Goal: Information Seeking & Learning: Learn about a topic

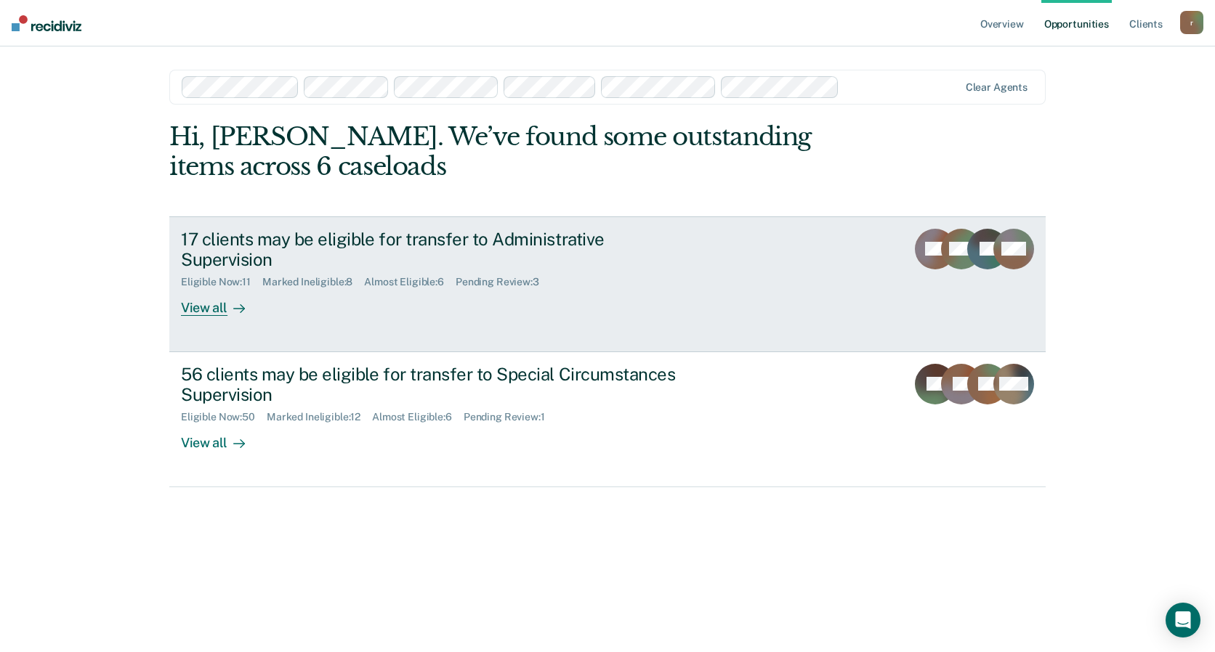
click at [416, 260] on div "17 clients may be eligible for transfer to Administrative Supervision" at bounding box center [436, 250] width 510 height 42
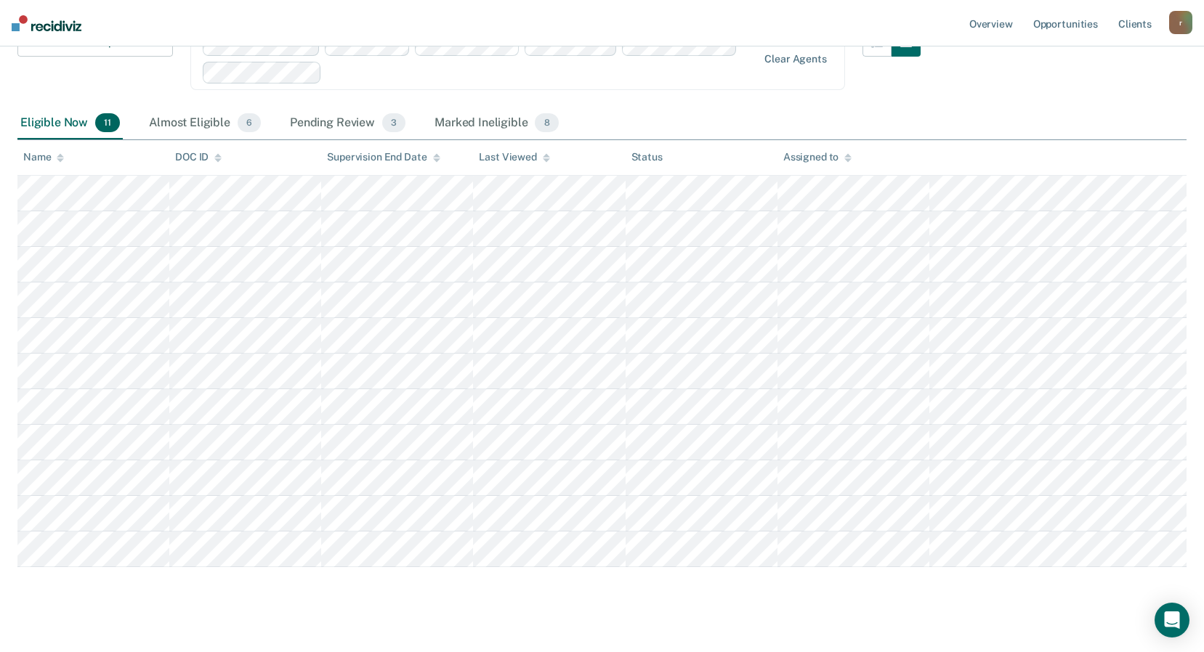
scroll to position [187, 0]
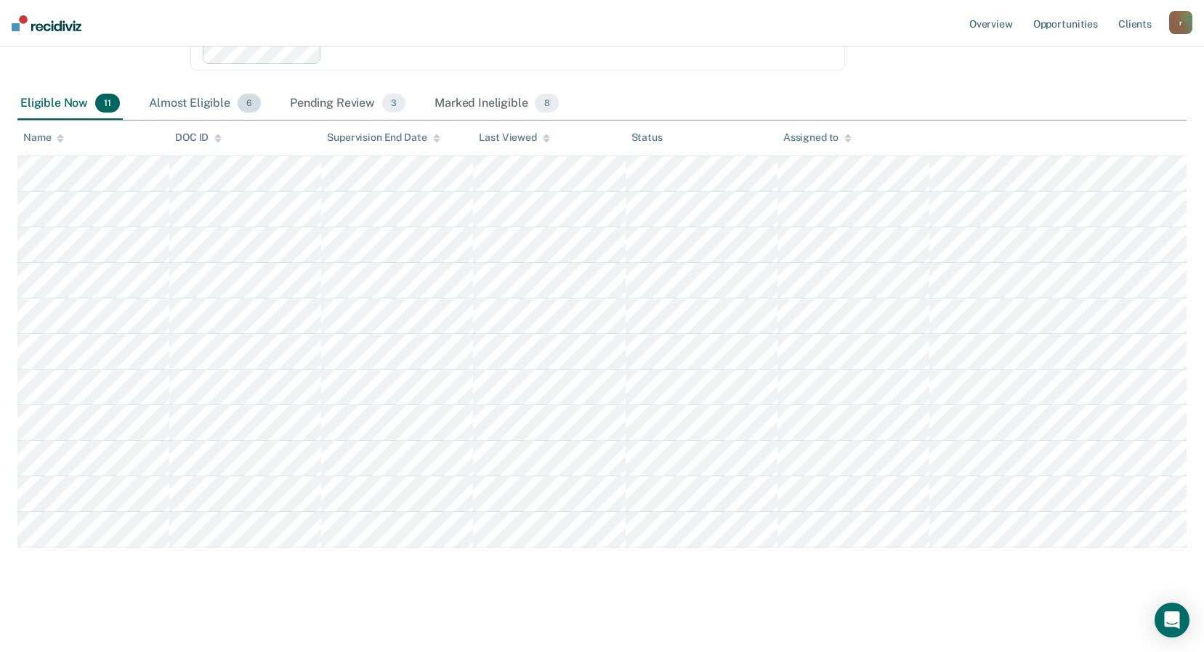
click at [185, 107] on div "Almost Eligible 6" at bounding box center [205, 104] width 118 height 32
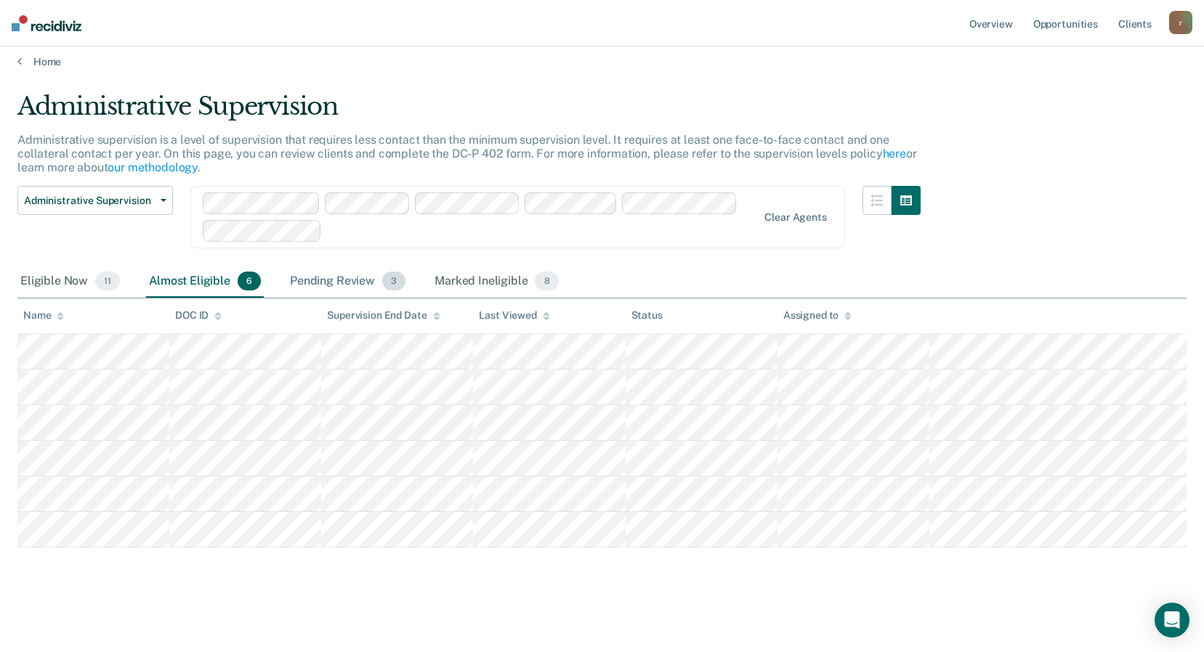
click at [313, 288] on div "Pending Review 3" at bounding box center [347, 282] width 121 height 32
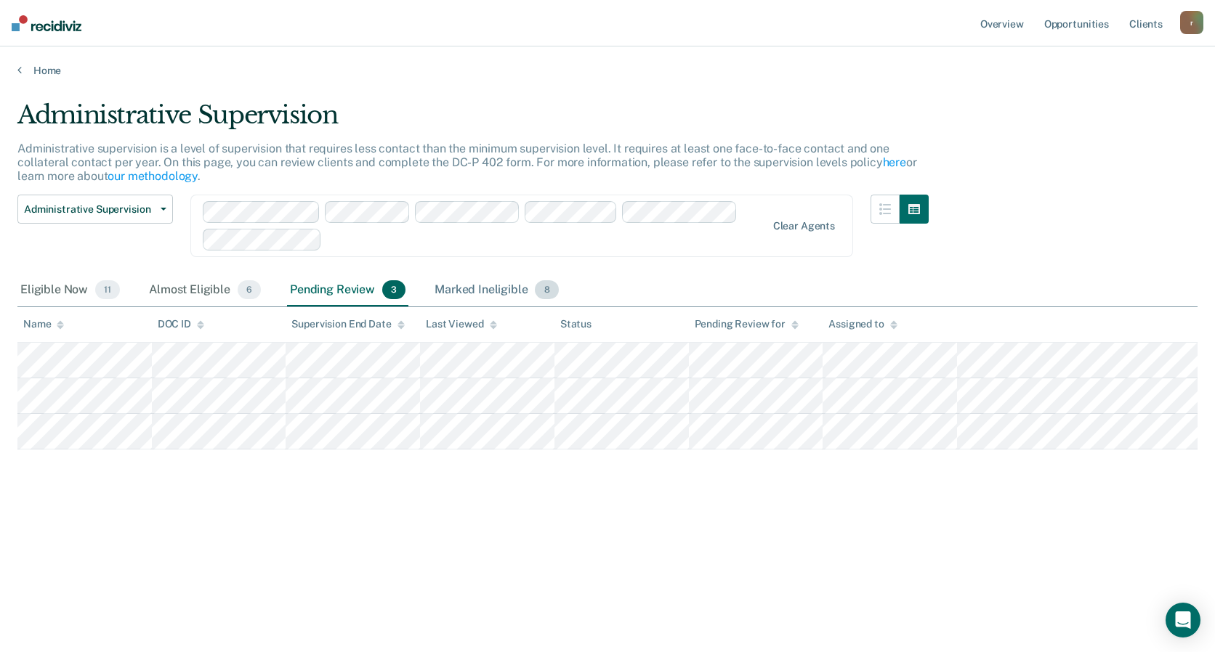
click at [448, 290] on div "Marked Ineligible 8" at bounding box center [497, 291] width 130 height 32
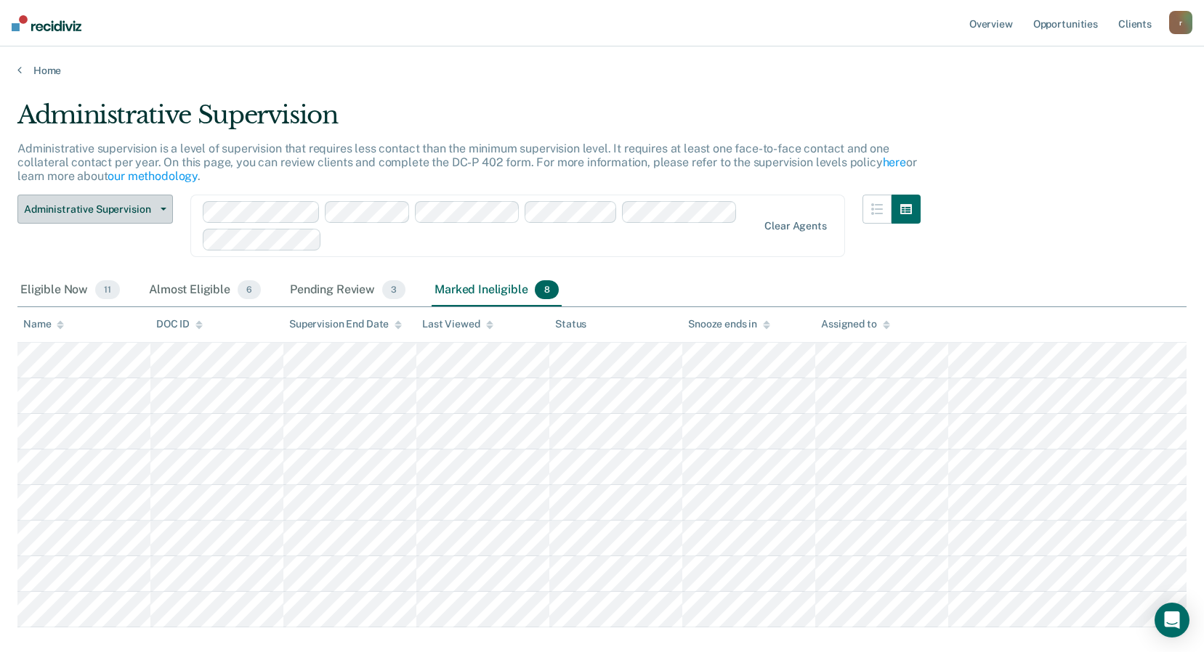
click at [116, 199] on button "Administrative Supervision" at bounding box center [94, 209] width 155 height 29
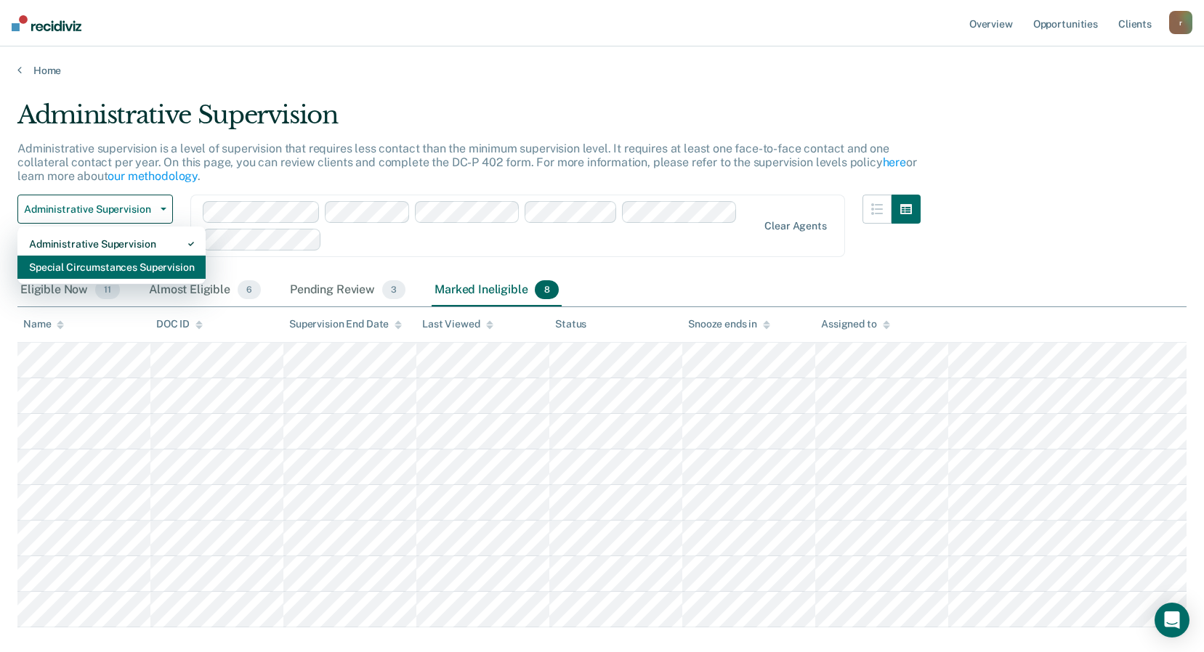
click at [97, 270] on div "Special Circumstances Supervision" at bounding box center [111, 267] width 165 height 23
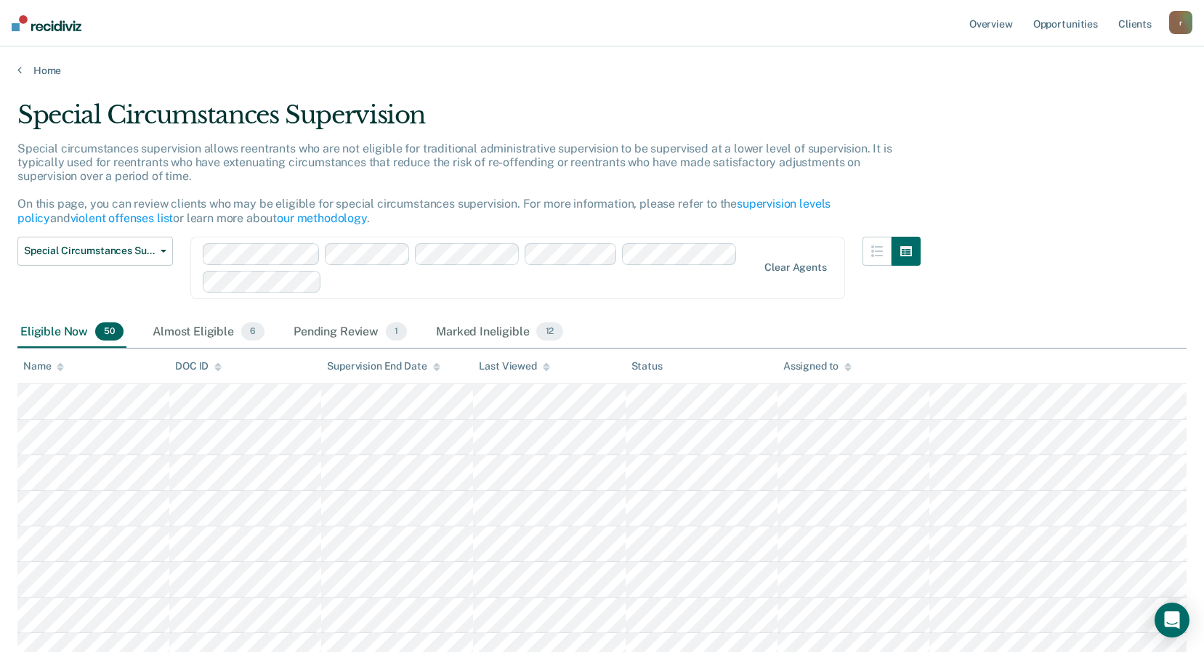
click at [56, 339] on div "Eligible Now 50" at bounding box center [71, 333] width 109 height 32
click at [57, 363] on icon at bounding box center [60, 367] width 7 height 9
